Goal: Task Accomplishment & Management: Manage account settings

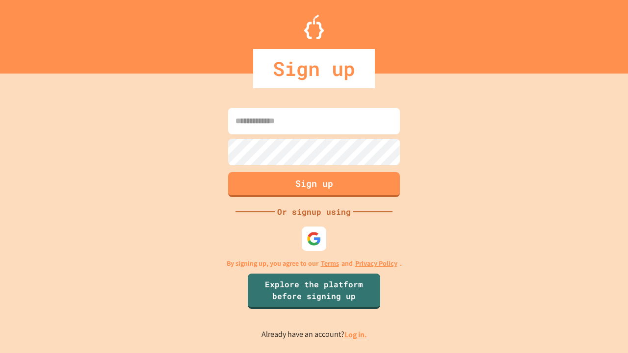
click at [356, 335] on link "Log in." at bounding box center [356, 335] width 23 height 10
